Goal: Check status

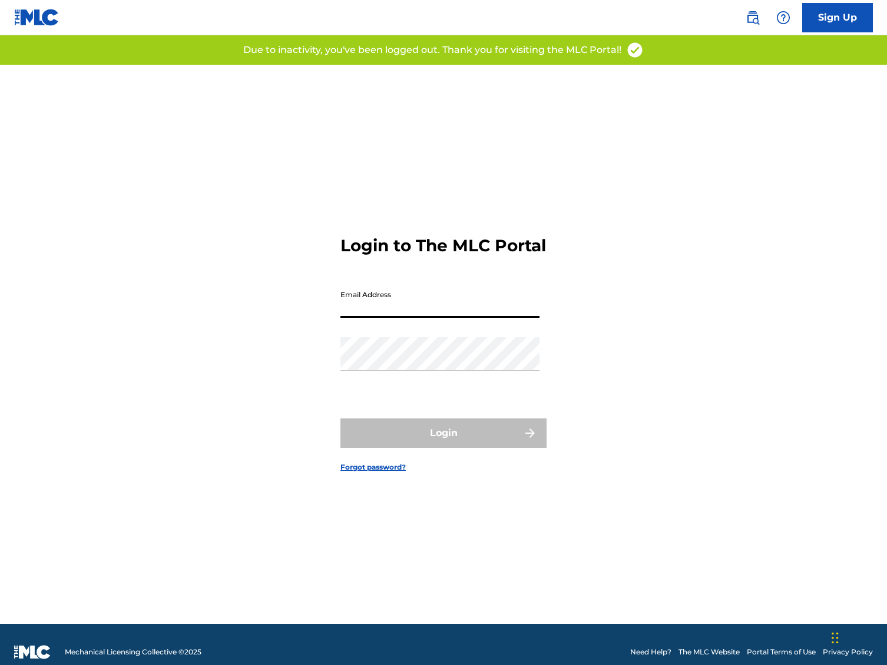
click at [447, 312] on input "Email Address" at bounding box center [439, 301] width 199 height 34
type input "[EMAIL_ADDRESS][DOMAIN_NAME]"
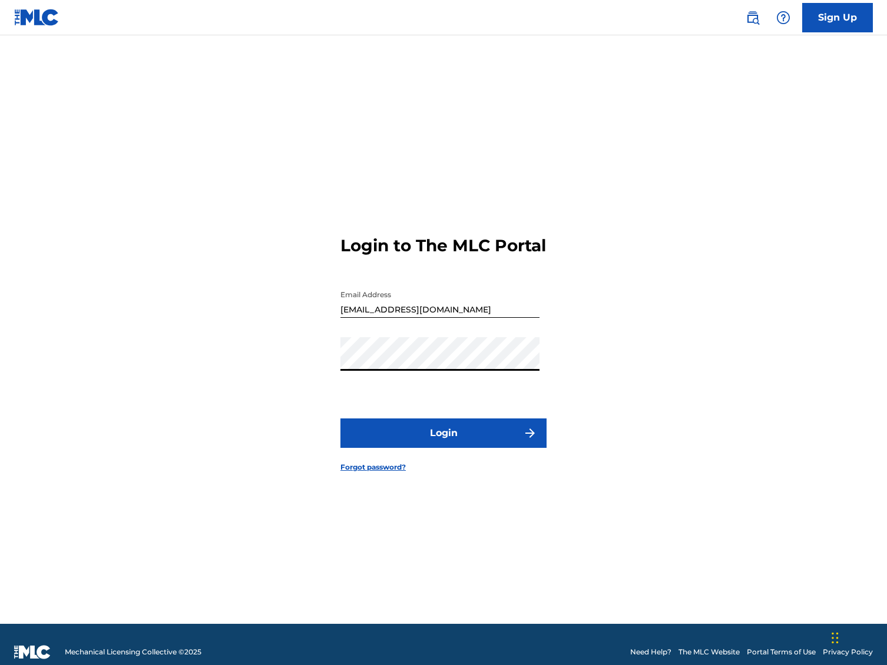
click at [433, 445] on button "Login" at bounding box center [443, 433] width 206 height 29
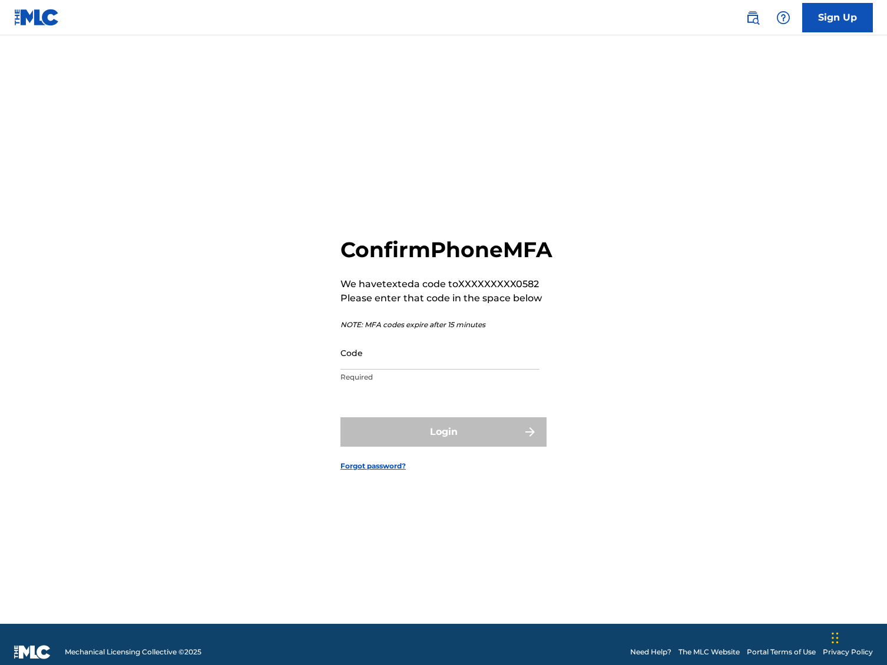
click at [397, 370] on input "Code" at bounding box center [439, 353] width 199 height 34
click at [356, 370] on input "Code" at bounding box center [439, 353] width 199 height 34
type input "0"
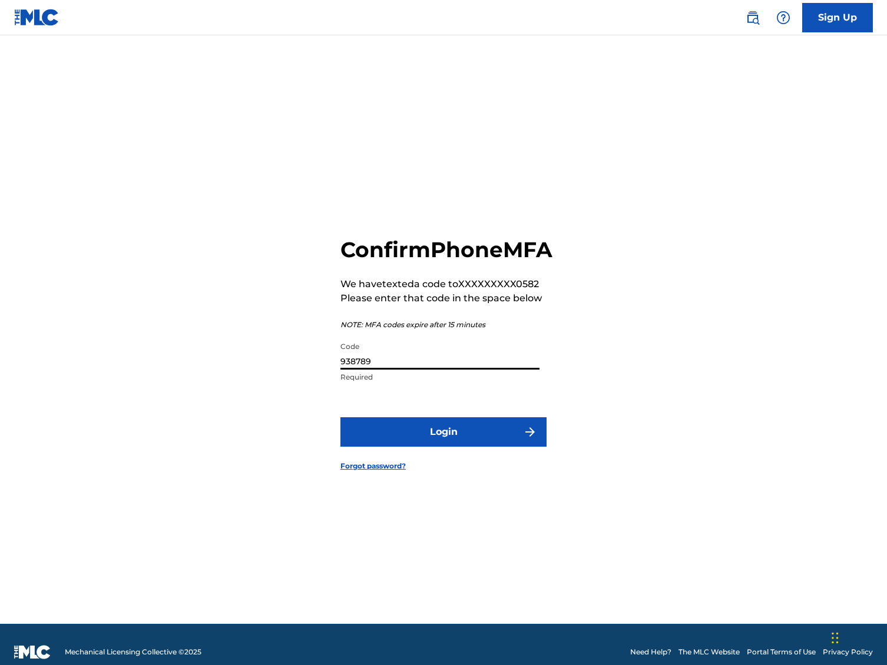
type input "938789"
click at [442, 447] on button "Login" at bounding box center [443, 431] width 206 height 29
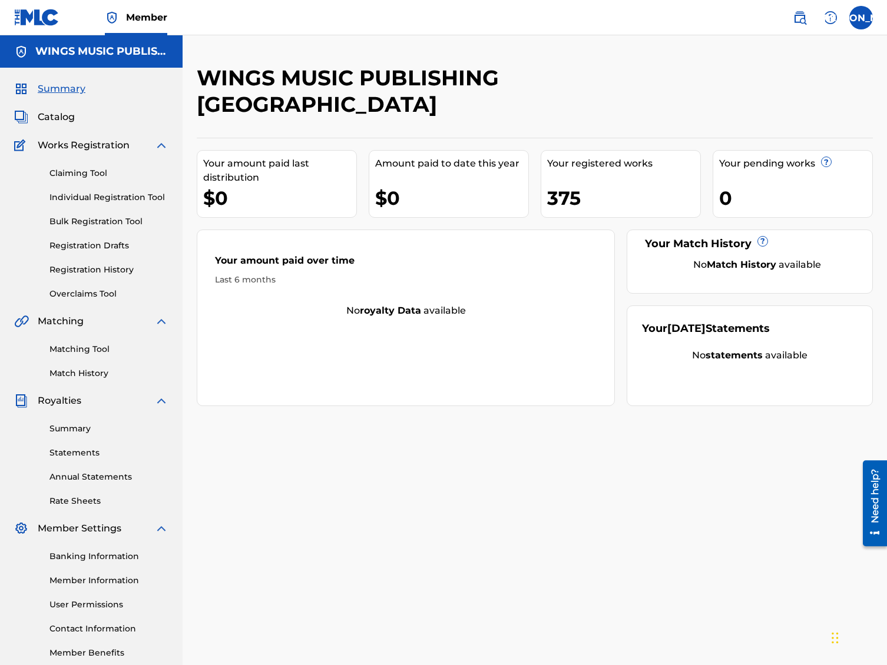
click at [83, 271] on link "Registration History" at bounding box center [108, 270] width 119 height 12
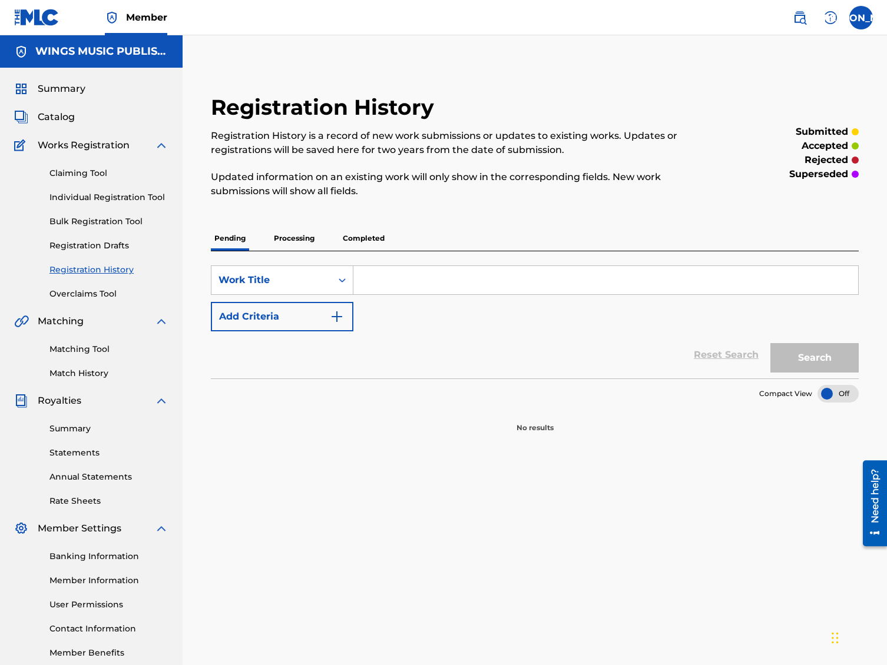
click at [296, 234] on p "Processing" at bounding box center [294, 238] width 48 height 25
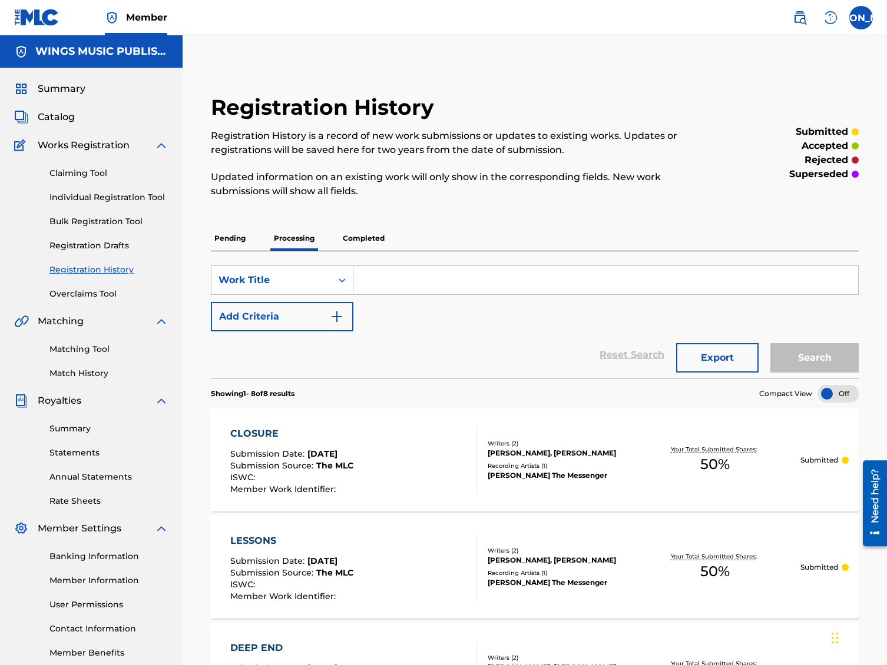
click at [367, 240] on p "Completed" at bounding box center [363, 238] width 49 height 25
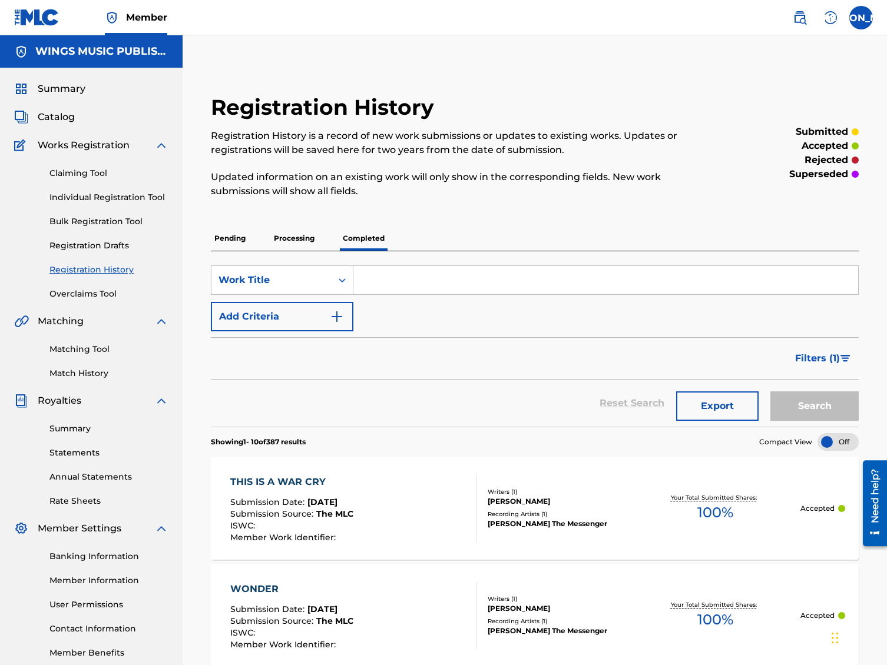
click at [59, 85] on span "Summary" at bounding box center [62, 89] width 48 height 14
